Goal: Information Seeking & Learning: Learn about a topic

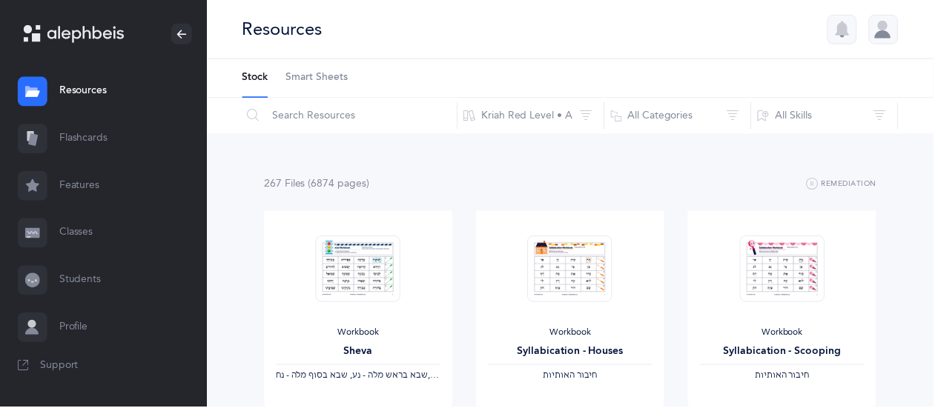
click at [102, 140] on link "Flashcards" at bounding box center [104, 139] width 208 height 47
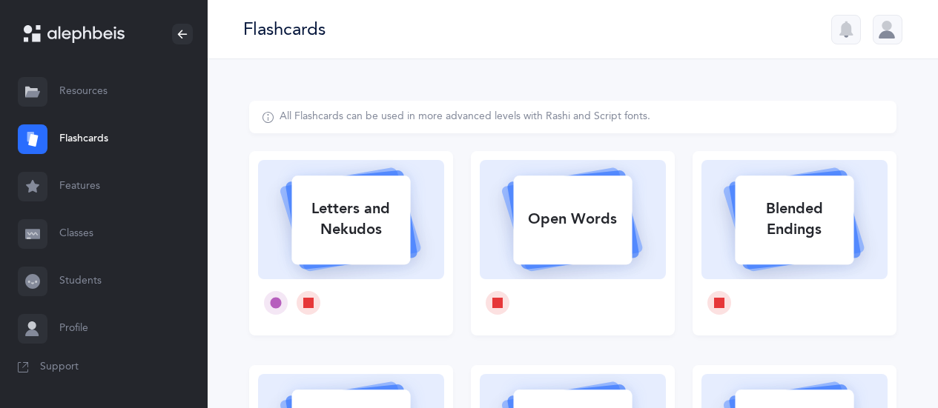
click at [372, 216] on div "Letters and Nekudos" at bounding box center [350, 219] width 119 height 59
select select
select select "single"
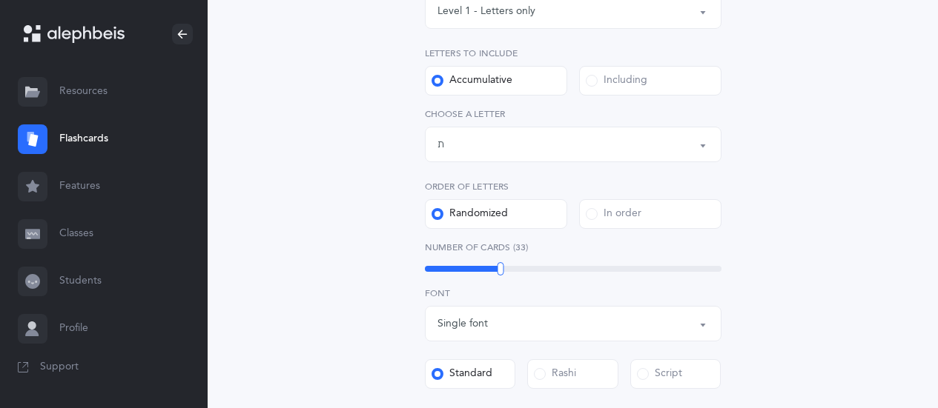
scroll to position [266, 0]
click at [559, 137] on div "Letters up until: ת" at bounding box center [572, 143] width 271 height 25
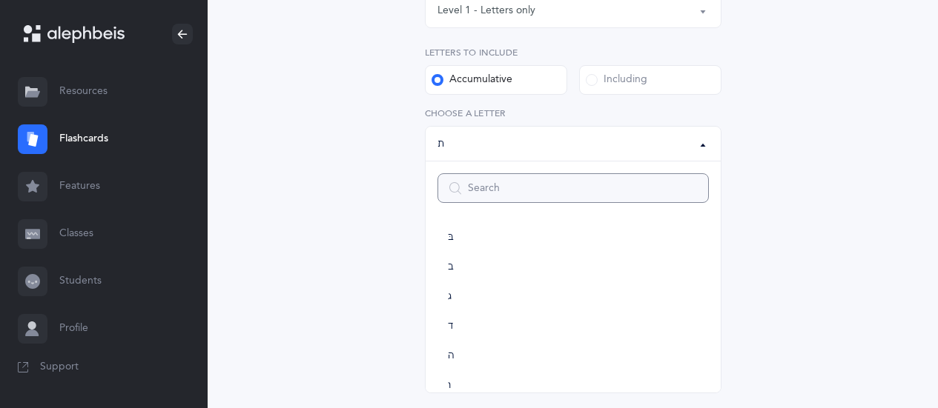
scroll to position [34, 0]
click at [449, 296] on span "ג" at bounding box center [450, 296] width 4 height 13
select select "3"
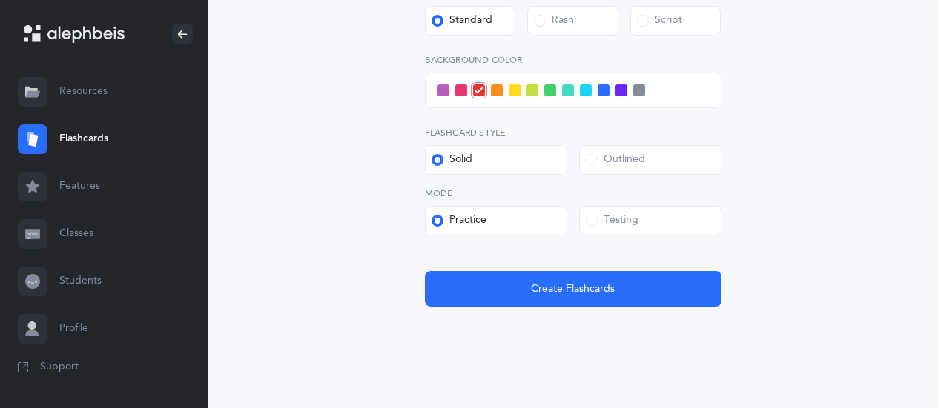
scroll to position [636, 0]
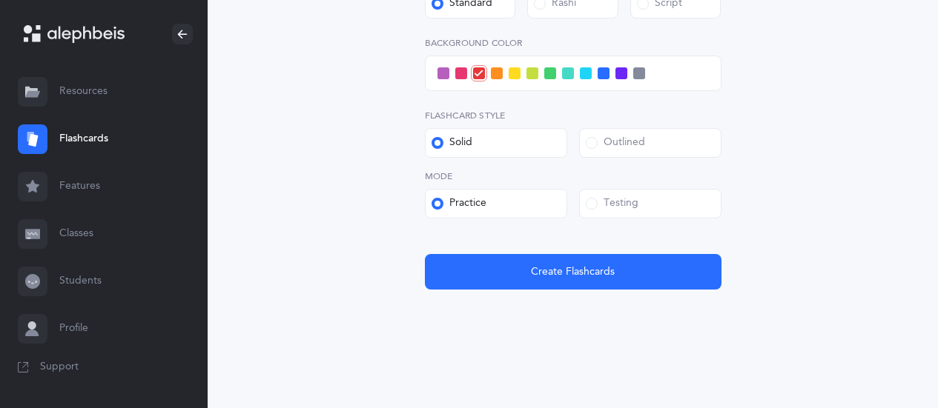
click at [600, 202] on div "Testing" at bounding box center [612, 203] width 53 height 15
click at [0, 0] on input "Testing" at bounding box center [0, 0] width 0 height 0
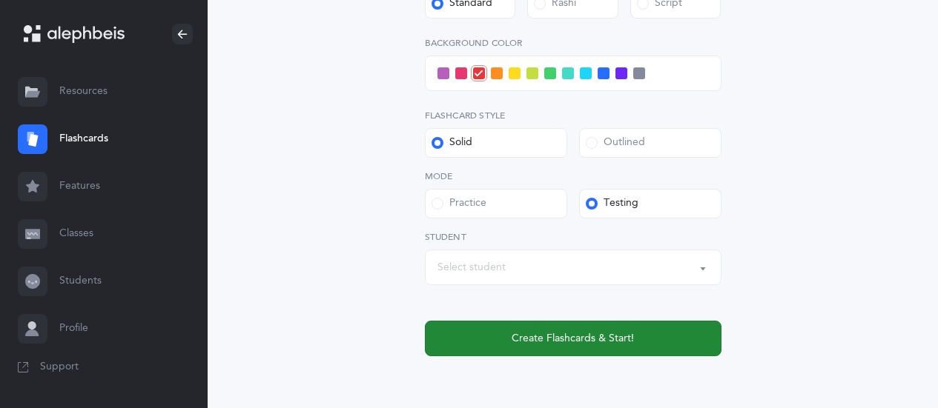
click at [552, 336] on span "Create Flashcards & Start!" at bounding box center [572, 339] width 122 height 16
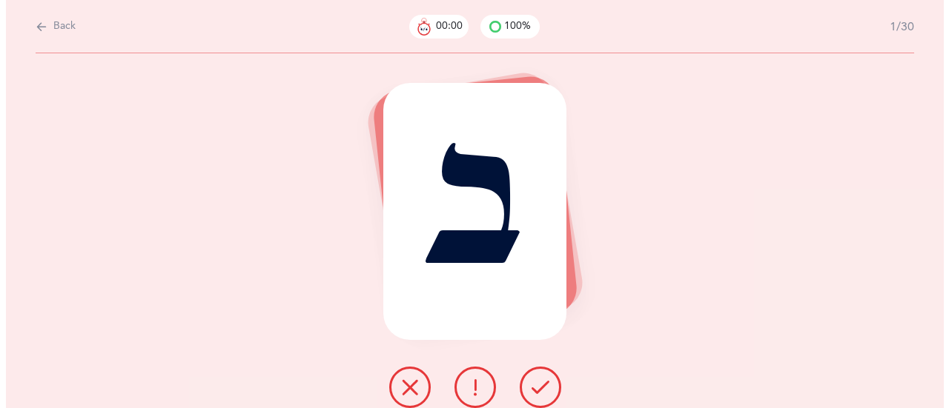
scroll to position [0, 0]
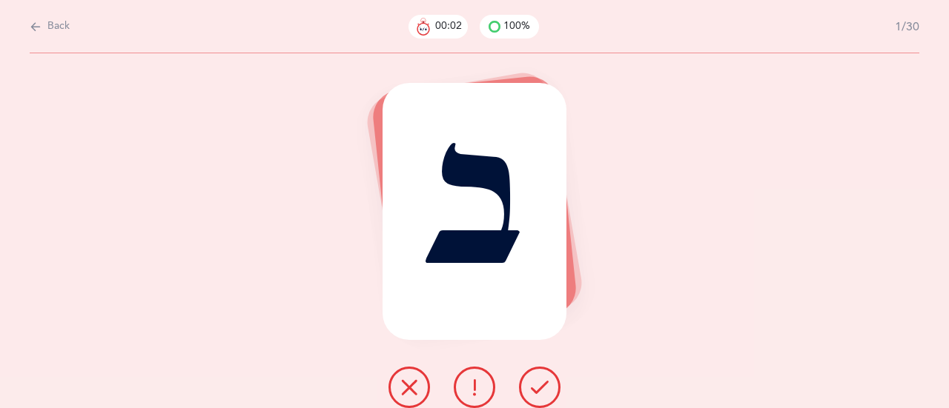
click at [542, 388] on icon at bounding box center [540, 388] width 18 height 18
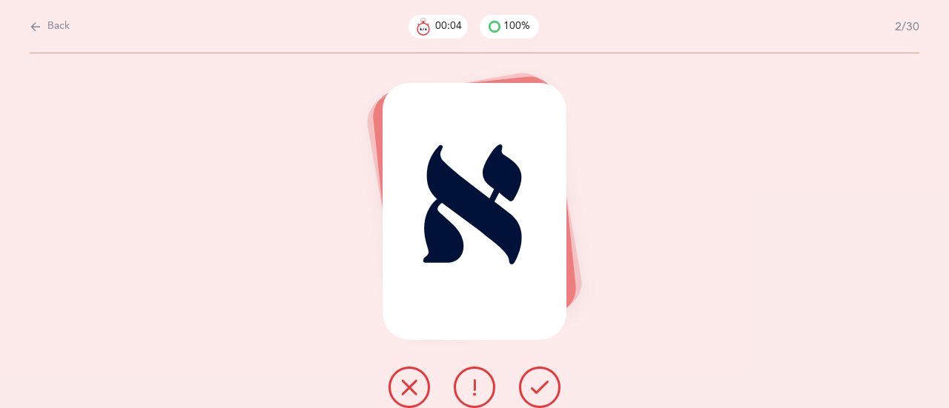
click at [546, 382] on icon at bounding box center [540, 388] width 18 height 18
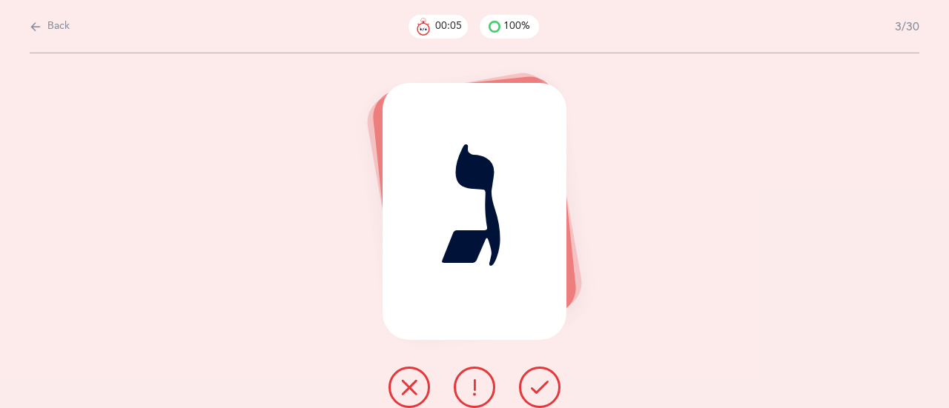
click at [546, 384] on icon at bounding box center [540, 388] width 18 height 18
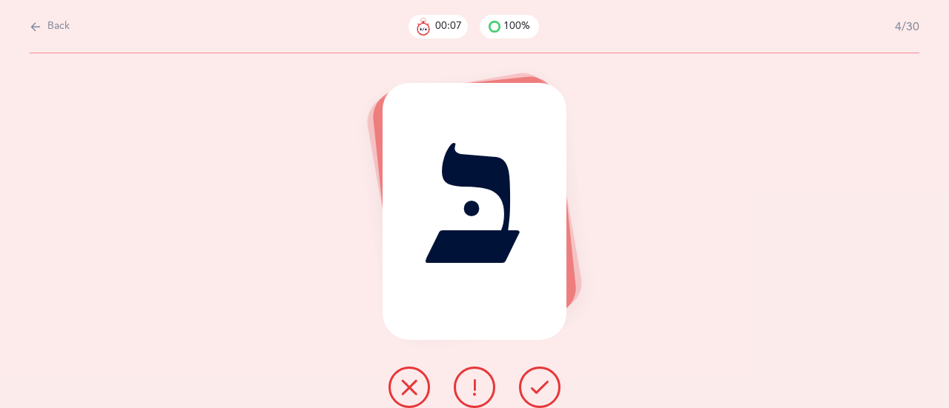
click at [545, 382] on icon at bounding box center [540, 388] width 18 height 18
click at [548, 377] on button at bounding box center [540, 388] width 42 height 42
click at [544, 378] on button at bounding box center [540, 388] width 42 height 42
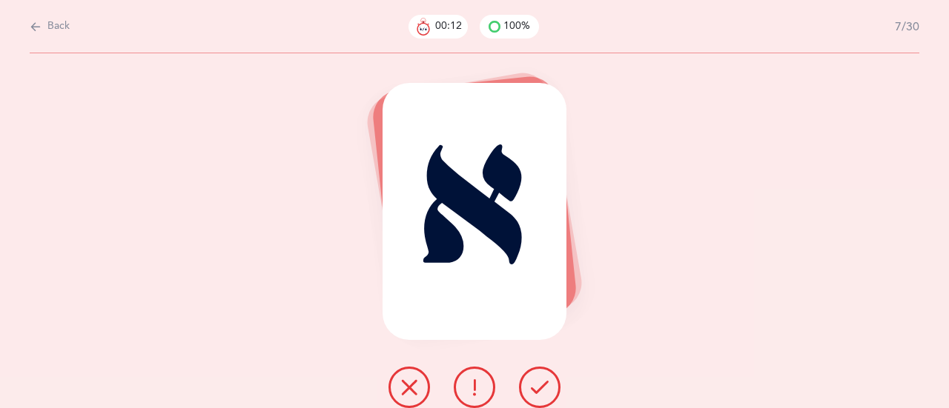
click at [543, 379] on icon at bounding box center [540, 388] width 18 height 18
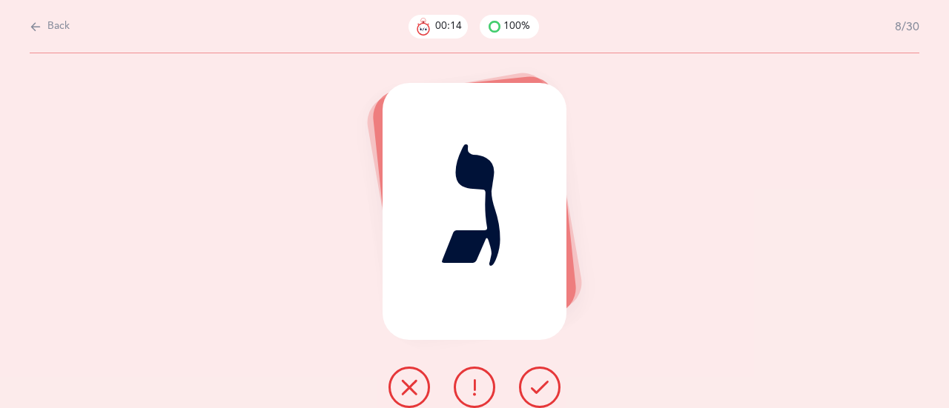
click at [544, 383] on icon at bounding box center [540, 388] width 18 height 18
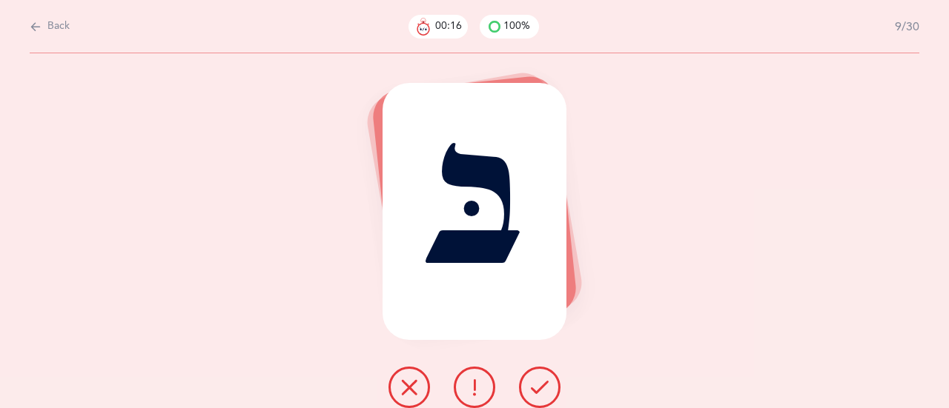
click at [543, 387] on icon at bounding box center [540, 388] width 18 height 18
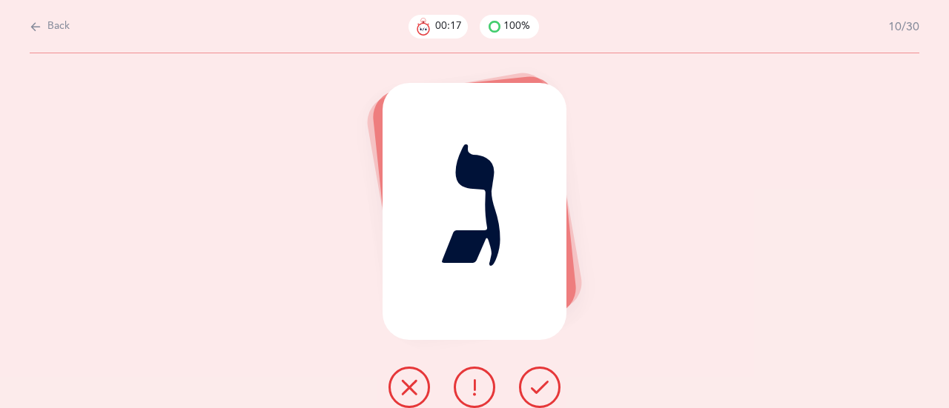
click at [544, 379] on icon at bounding box center [540, 388] width 18 height 18
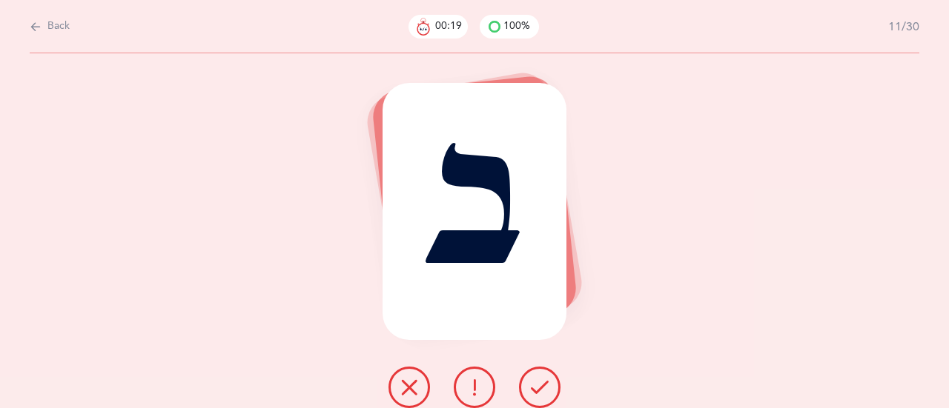
click at [543, 379] on icon at bounding box center [540, 388] width 18 height 18
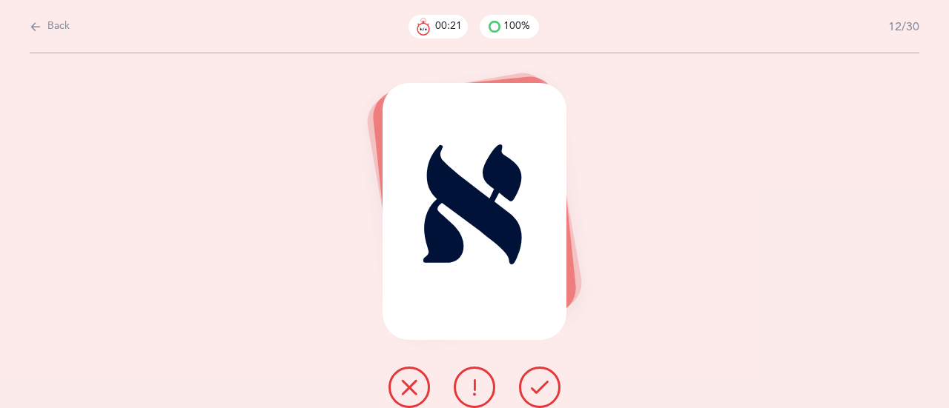
click at [540, 381] on icon at bounding box center [540, 388] width 18 height 18
click at [537, 383] on icon at bounding box center [540, 388] width 18 height 18
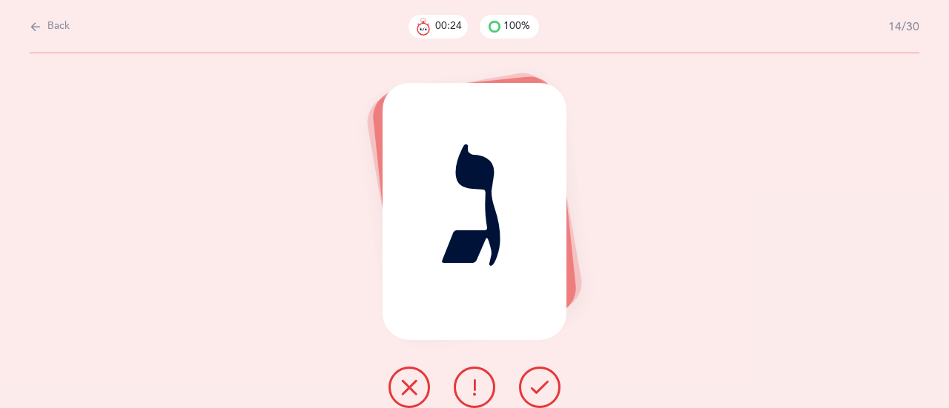
click at [556, 374] on div at bounding box center [475, 388] width 196 height 42
click at [550, 382] on button at bounding box center [540, 388] width 42 height 42
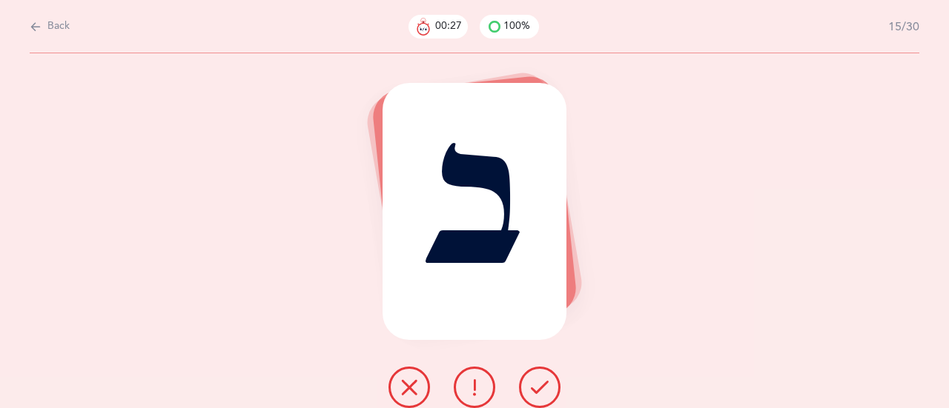
click at [551, 377] on button at bounding box center [540, 388] width 42 height 42
click at [538, 382] on icon at bounding box center [540, 388] width 18 height 18
click at [537, 386] on icon at bounding box center [540, 388] width 18 height 18
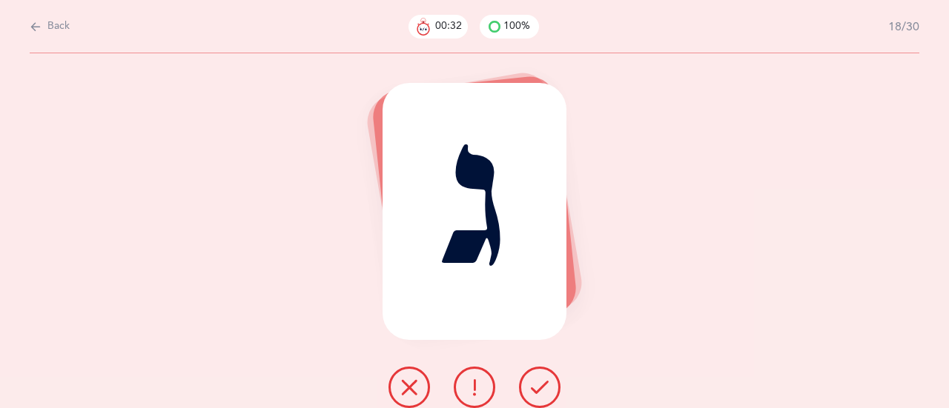
click at [541, 375] on button at bounding box center [540, 388] width 42 height 42
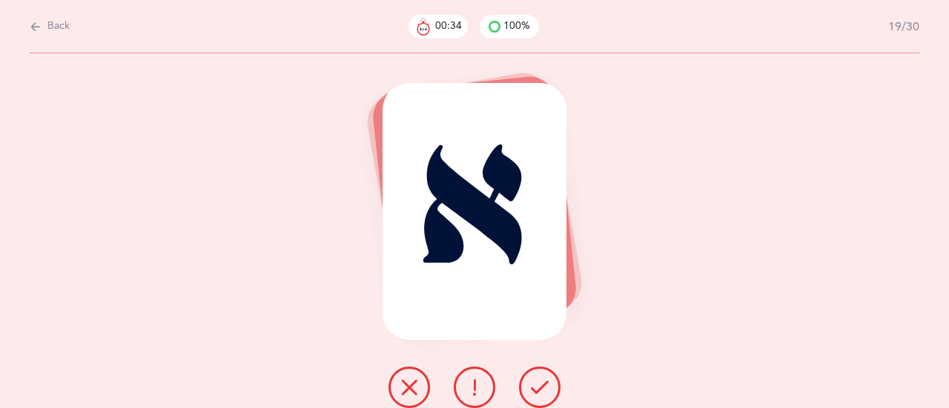
click at [541, 380] on icon at bounding box center [540, 388] width 18 height 18
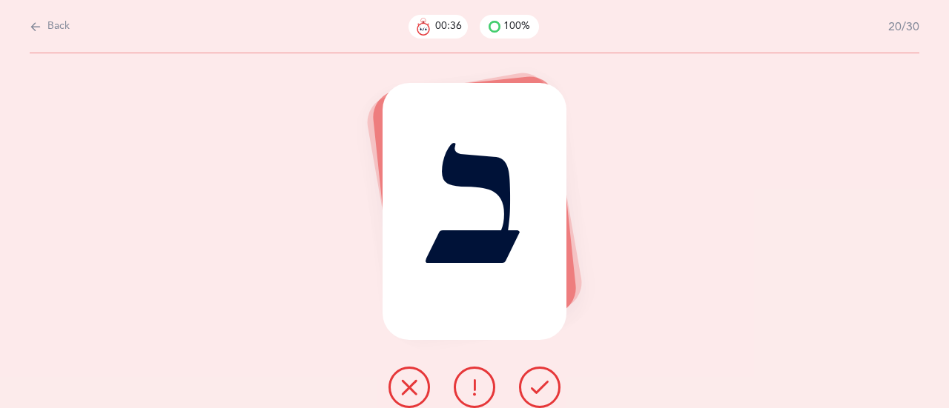
click at [544, 379] on icon at bounding box center [540, 388] width 18 height 18
click at [544, 380] on icon at bounding box center [540, 388] width 18 height 18
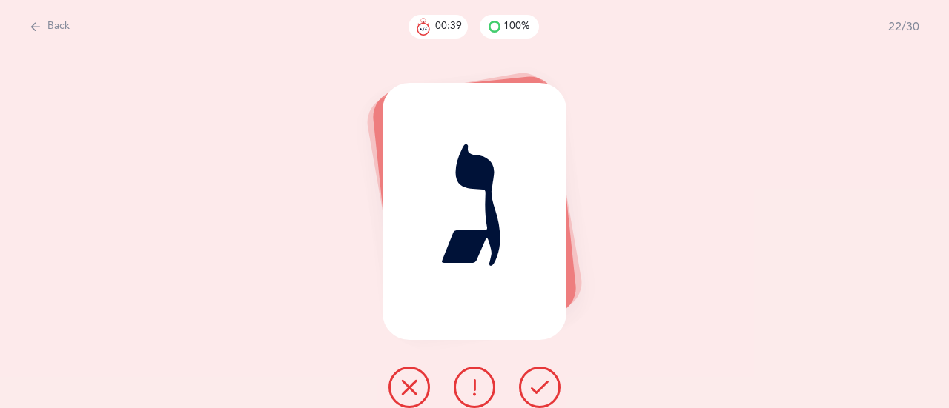
click at [537, 380] on icon at bounding box center [540, 388] width 18 height 18
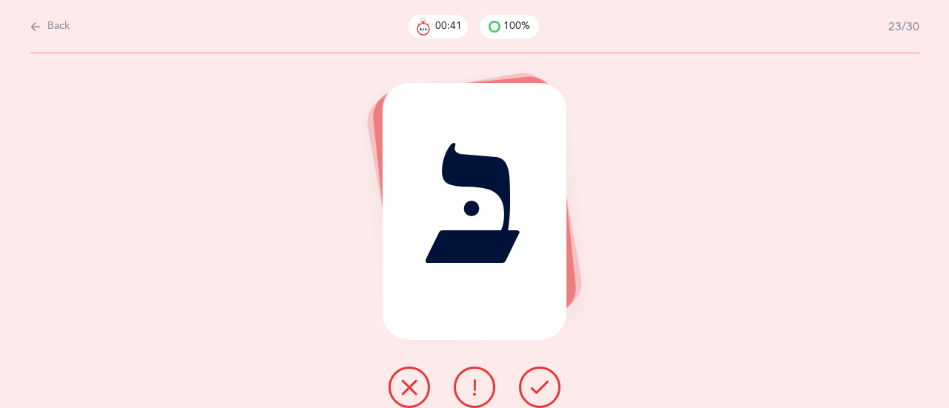
click at [545, 380] on icon at bounding box center [540, 388] width 18 height 18
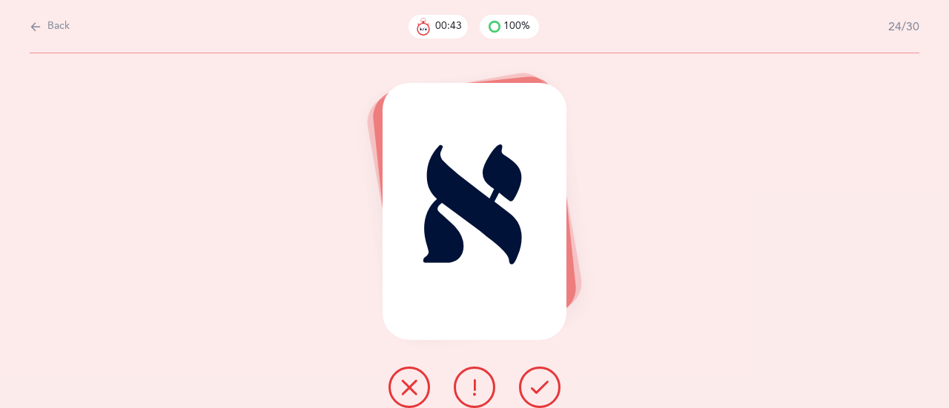
click at [543, 382] on icon at bounding box center [540, 388] width 18 height 18
click at [541, 380] on icon at bounding box center [540, 388] width 18 height 18
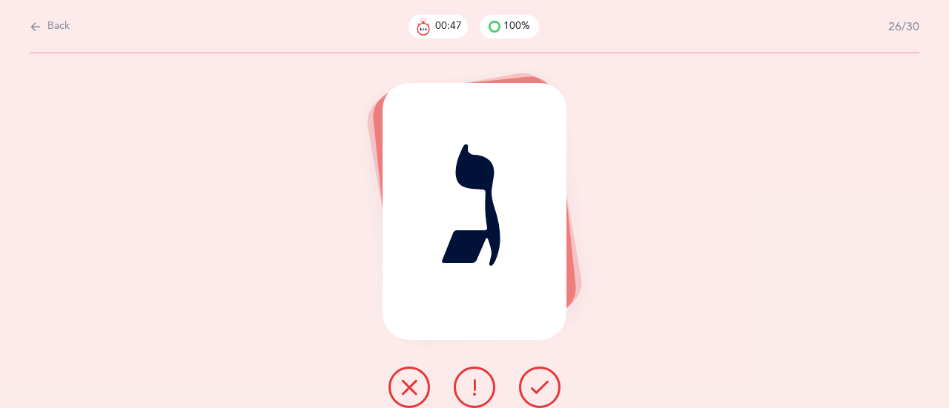
click at [546, 380] on icon at bounding box center [540, 388] width 18 height 18
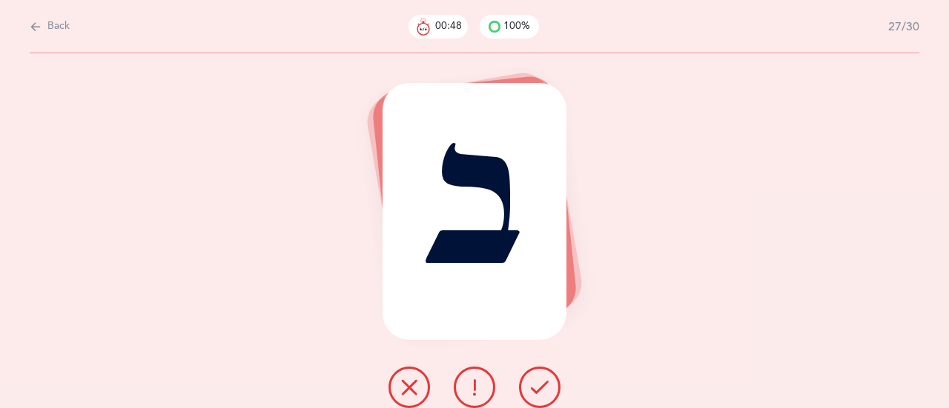
click at [543, 383] on icon at bounding box center [540, 388] width 18 height 18
click at [546, 382] on icon at bounding box center [540, 388] width 18 height 18
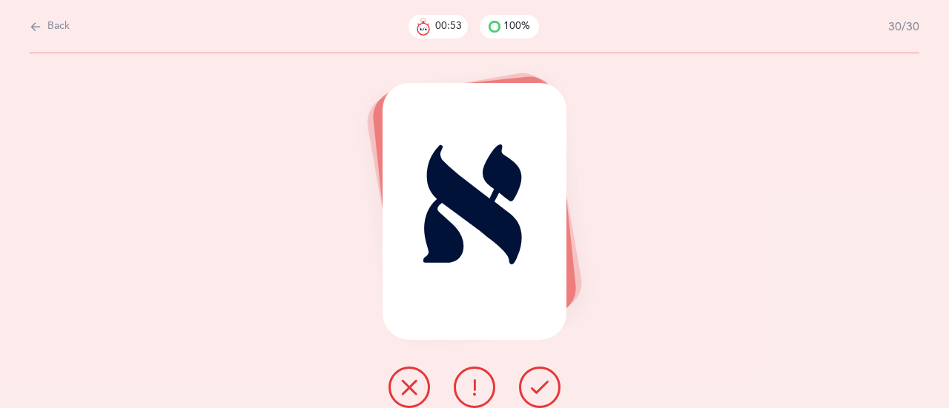
click at [542, 385] on icon at bounding box center [540, 388] width 18 height 18
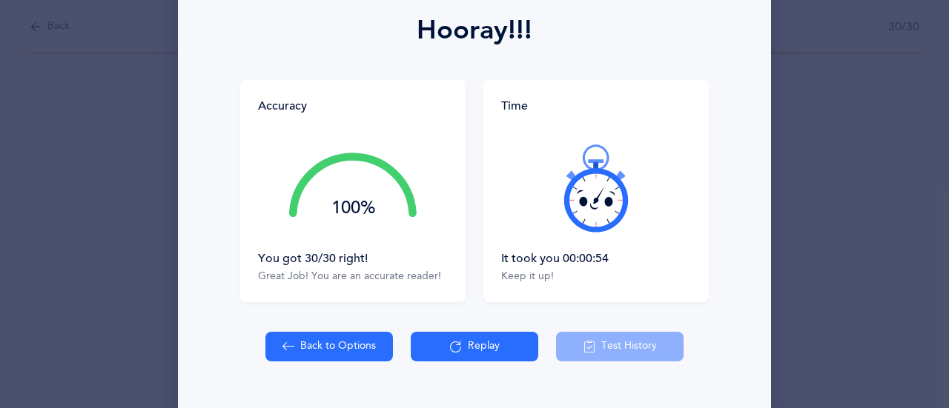
scroll to position [216, 0]
